Goal: Information Seeking & Learning: Learn about a topic

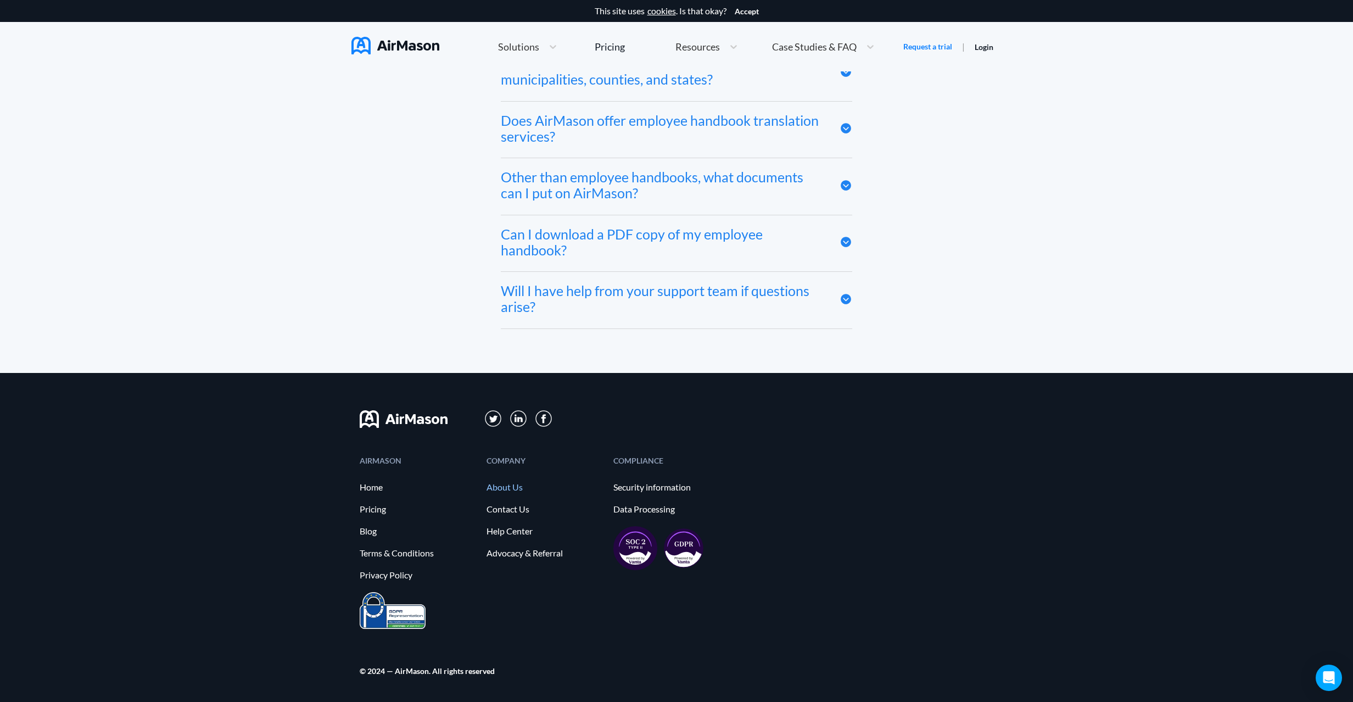
click at [509, 492] on link "About Us" at bounding box center [545, 487] width 116 height 10
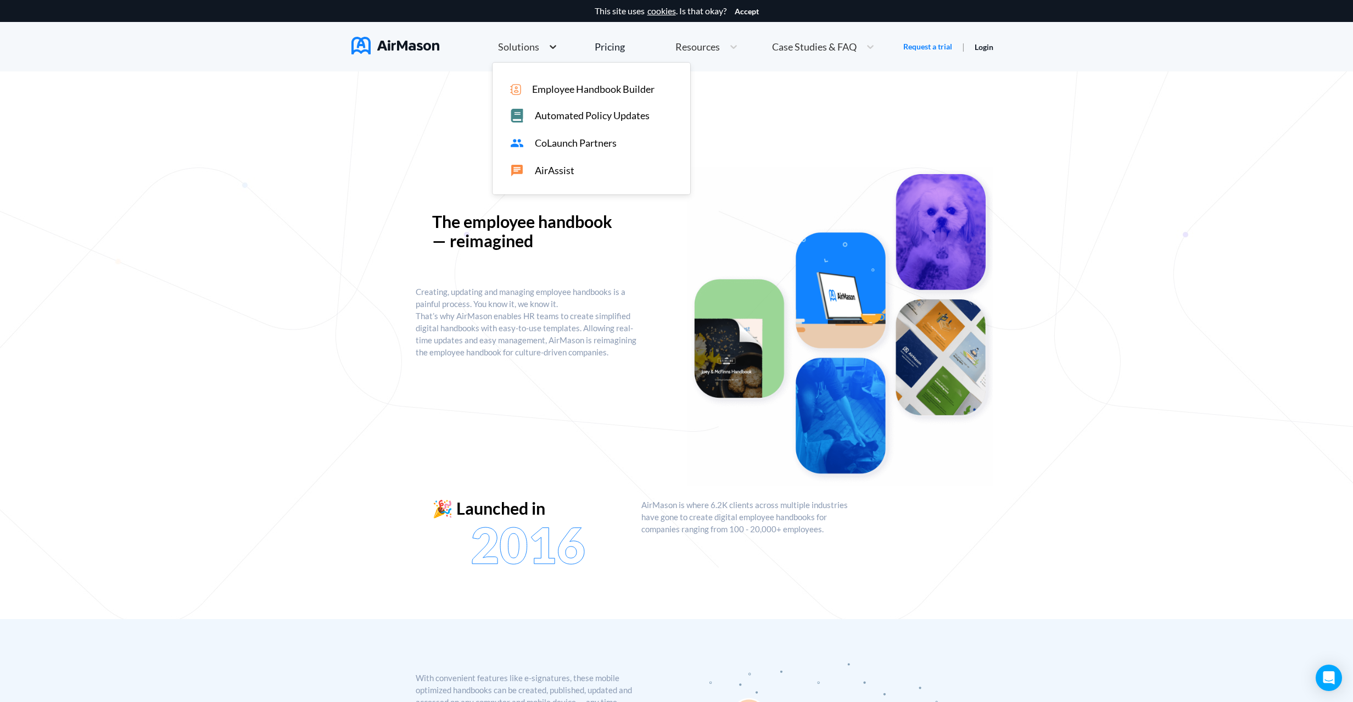
click at [556, 47] on icon at bounding box center [553, 46] width 11 height 11
click at [828, 137] on div "The employee handbook — reimagined Creating, updating and managing employee han…" at bounding box center [676, 660] width 1353 height 1179
